Goal: Check status: Check status

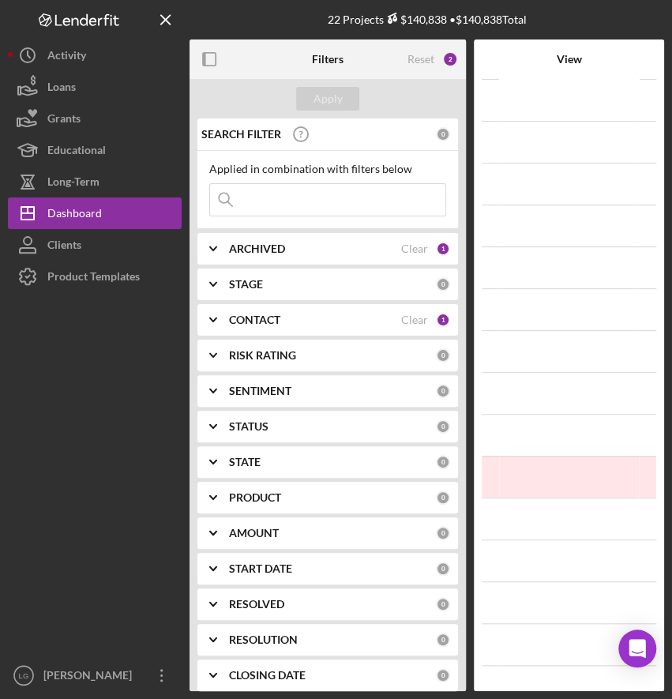
scroll to position [314, 0]
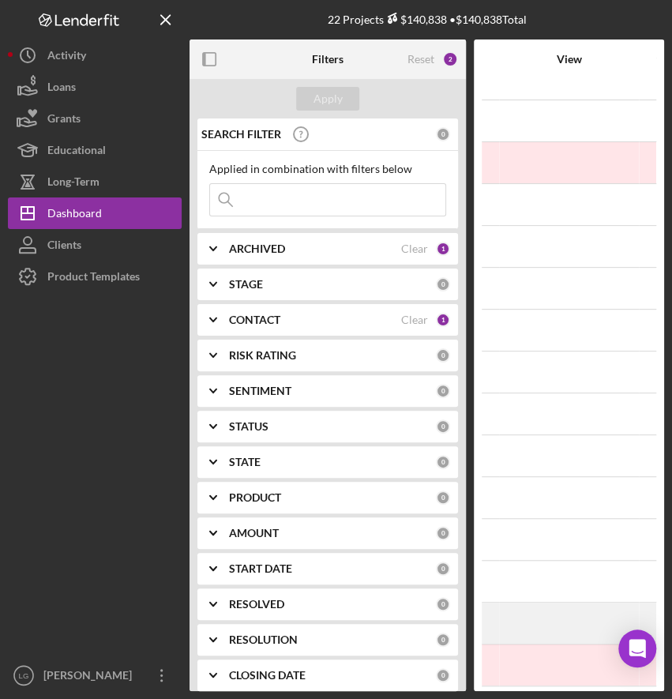
click at [511, 603] on div "[DATE] [PERSON_NAME] Icon/Navigate" at bounding box center [569, 622] width 138 height 39
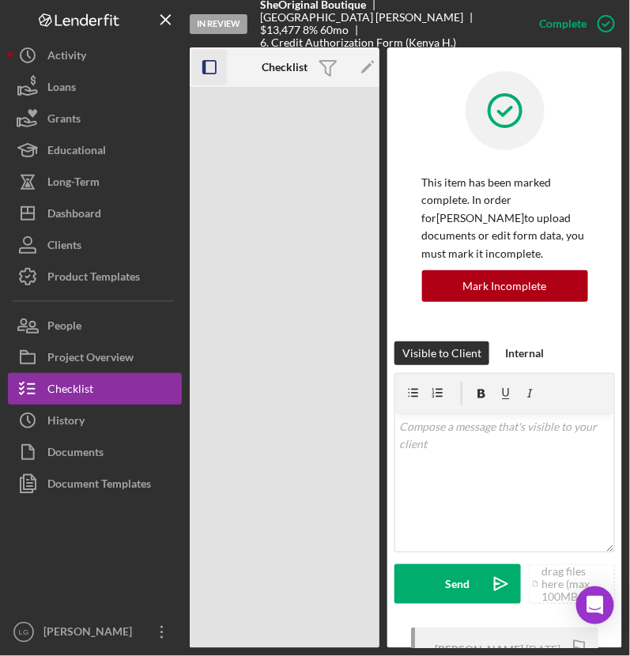
click at [209, 69] on icon "button" at bounding box center [210, 68] width 36 height 36
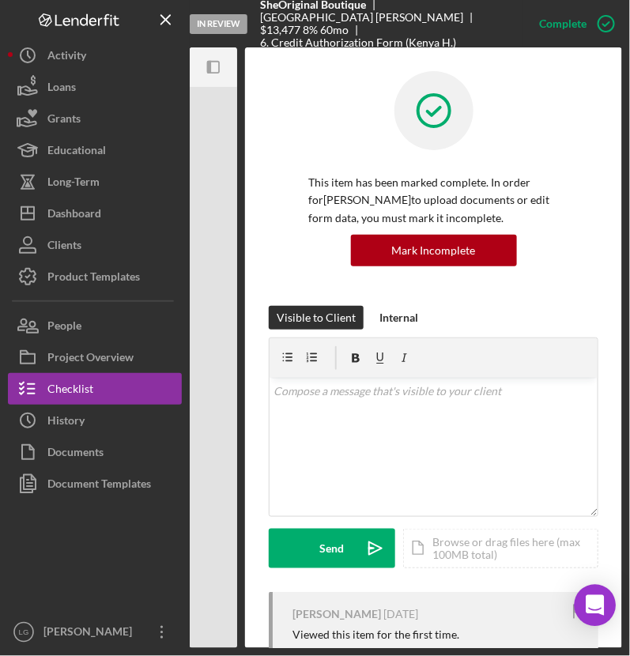
click at [588, 590] on div "Open Intercom Messenger" at bounding box center [595, 606] width 42 height 42
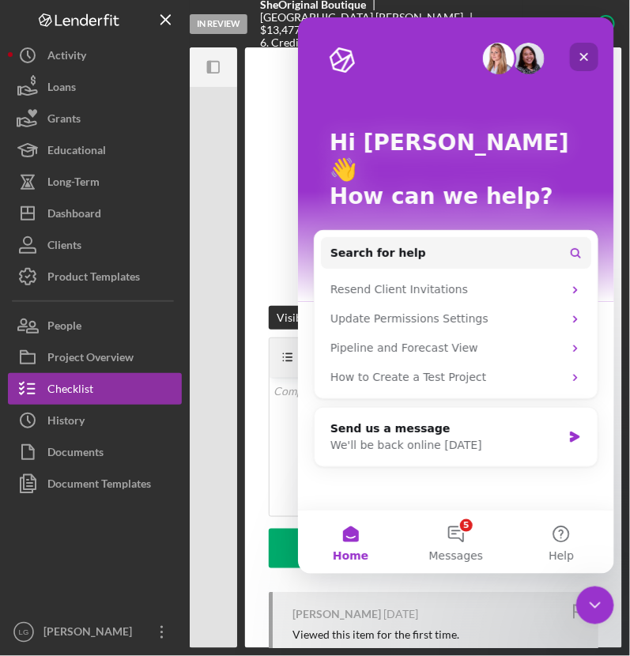
click at [583, 42] on div "Close" at bounding box center [583, 56] width 28 height 28
